Goal: Information Seeking & Learning: Learn about a topic

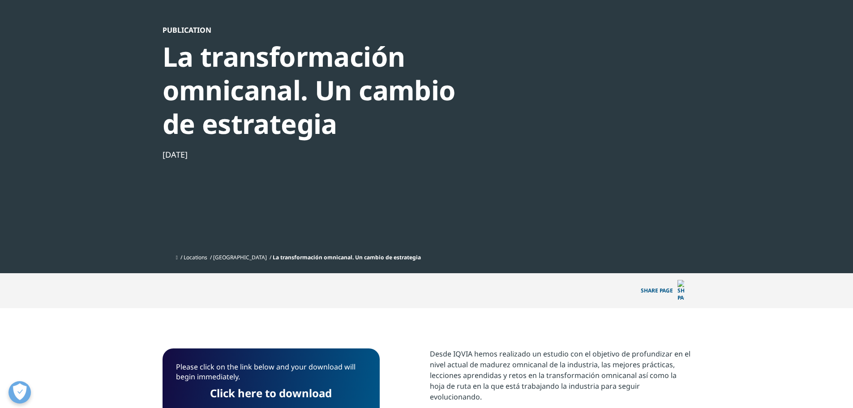
scroll to position [72, 528]
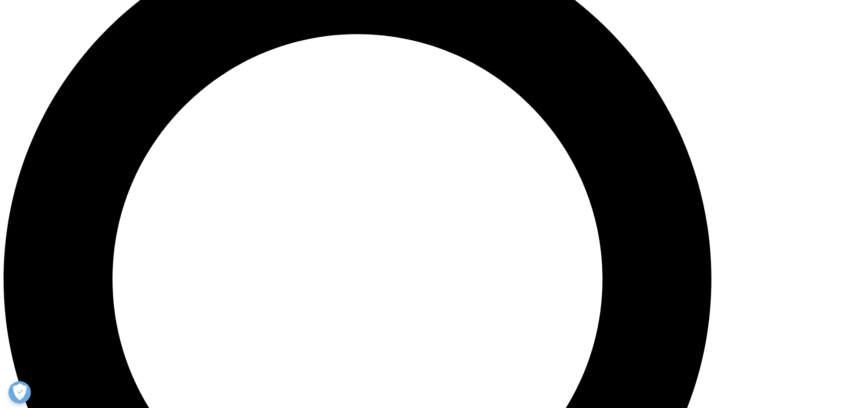
scroll to position [940, 0]
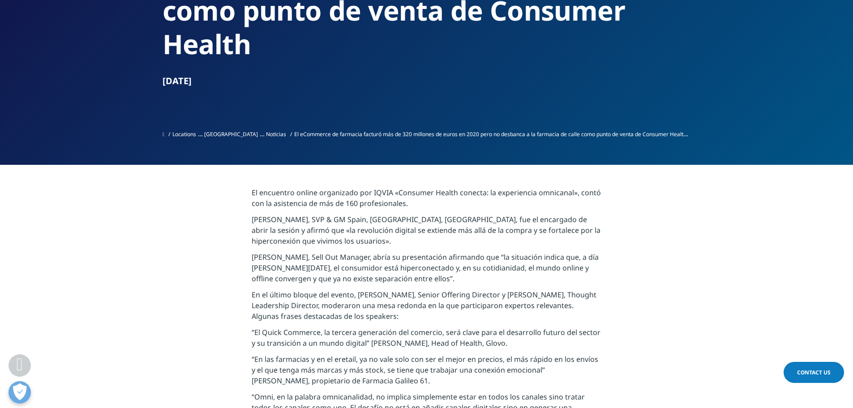
scroll to position [207, 0]
